Goal: Information Seeking & Learning: Learn about a topic

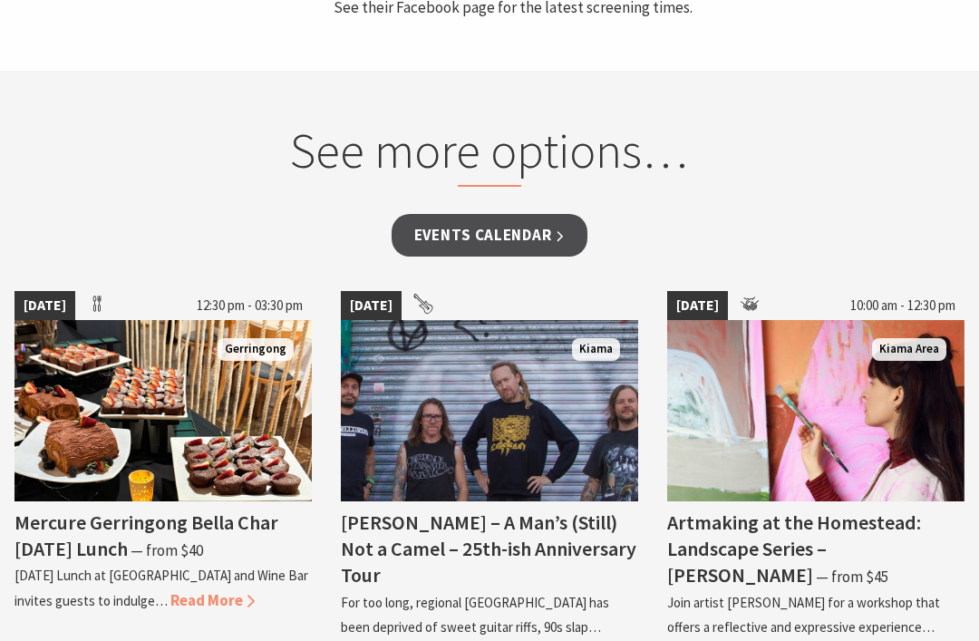
scroll to position [1102, 0]
click at [255, 594] on span "Read More" at bounding box center [212, 600] width 84 height 20
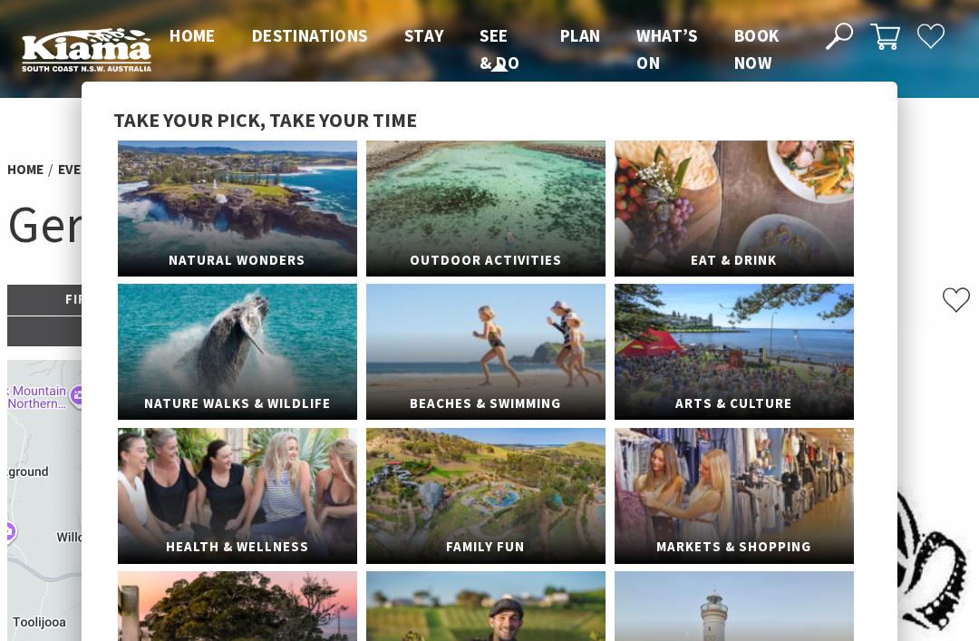
click at [508, 51] on span "See & Do" at bounding box center [499, 48] width 40 height 49
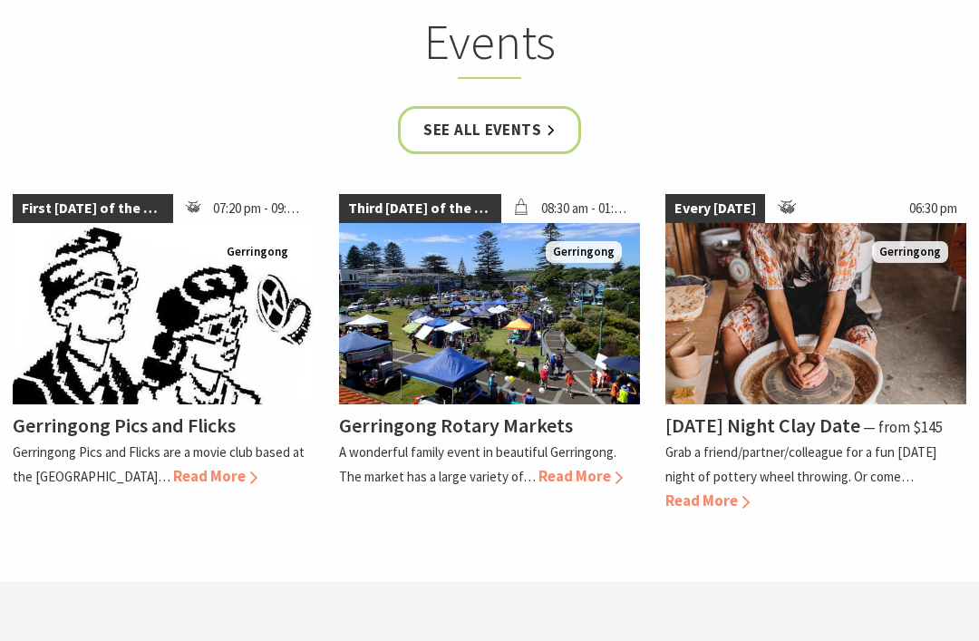
scroll to position [4562, 0]
click at [584, 466] on span "Read More" at bounding box center [580, 476] width 84 height 20
